Goal: Information Seeking & Learning: Learn about a topic

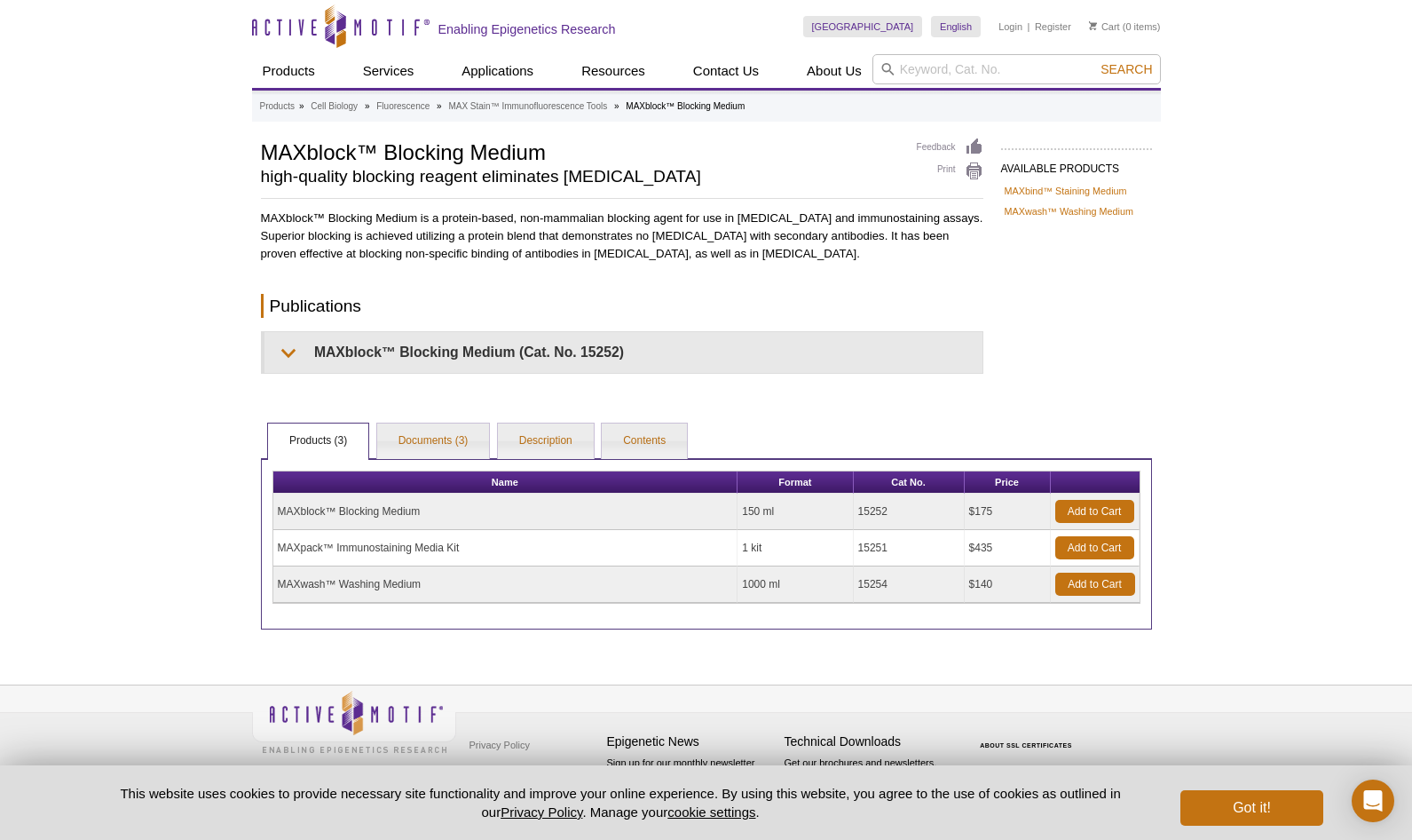
drag, startPoint x: 281, startPoint y: 243, endPoint x: 964, endPoint y: 252, distance: 683.1
click at [964, 252] on p "MAXblock™ Blocking Medium is a protein-based, non-mammalian blocking agent for …" at bounding box center [622, 237] width 722 height 54
click at [904, 277] on div "MAXblock™ Blocking Medium is a protein-based, non-mammalian blocking agent for …" at bounding box center [622, 291] width 722 height 164
drag, startPoint x: 262, startPoint y: 158, endPoint x: 570, endPoint y: 155, distance: 308.0
click at [570, 155] on h1 "MAXblock™ Blocking Medium" at bounding box center [580, 151] width 638 height 27
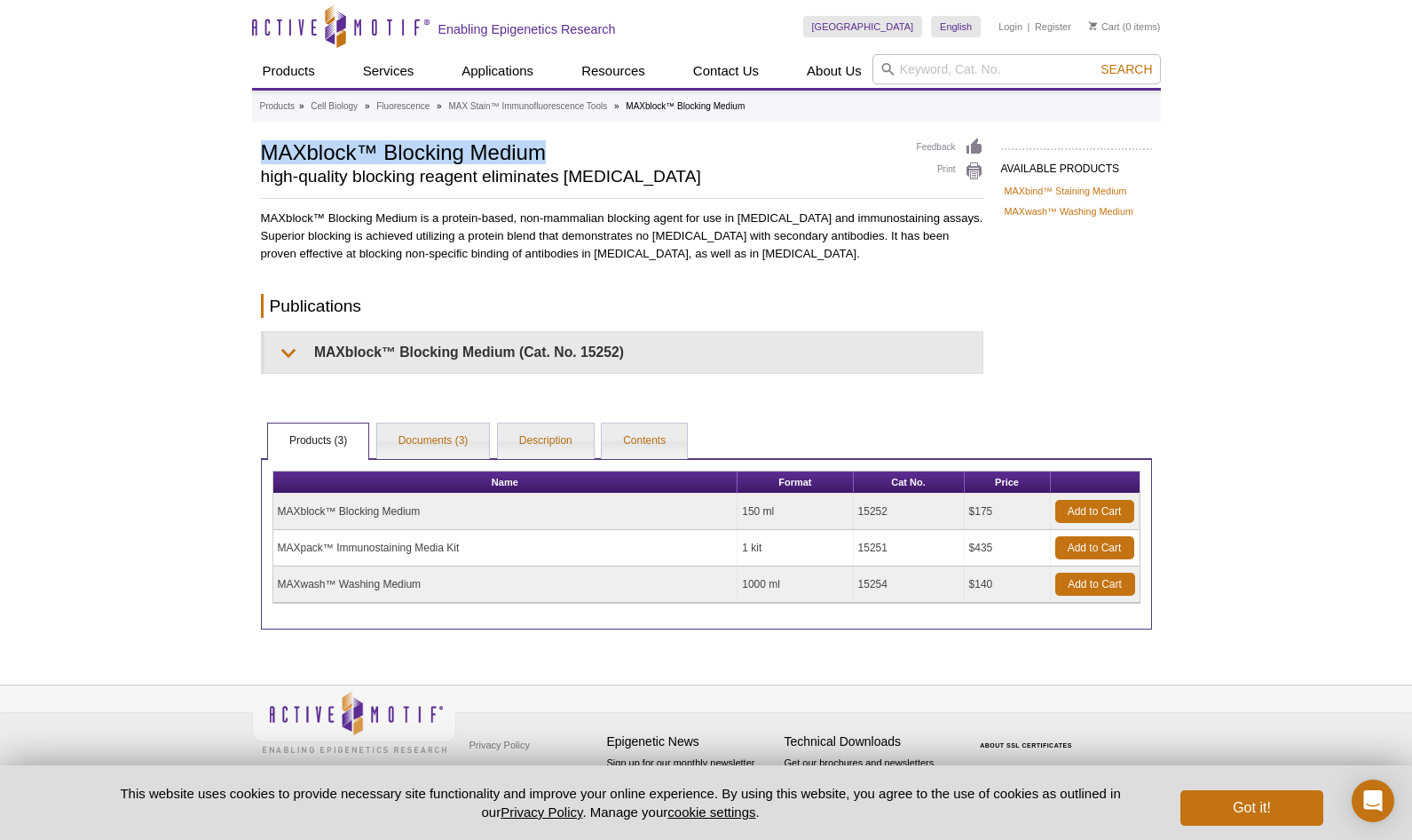
copy h1 "MAXblock™ Blocking Medium"
drag, startPoint x: 895, startPoint y: 511, endPoint x: 738, endPoint y: 510, distance: 157.0
click at [738, 510] on tr "MAXblock™ Blocking Medium 150 ml 15252 $175 Add to Cart" at bounding box center [706, 511] width 867 height 36
copy tr "150 ml 15252"
